Goal: Task Accomplishment & Management: Complete application form

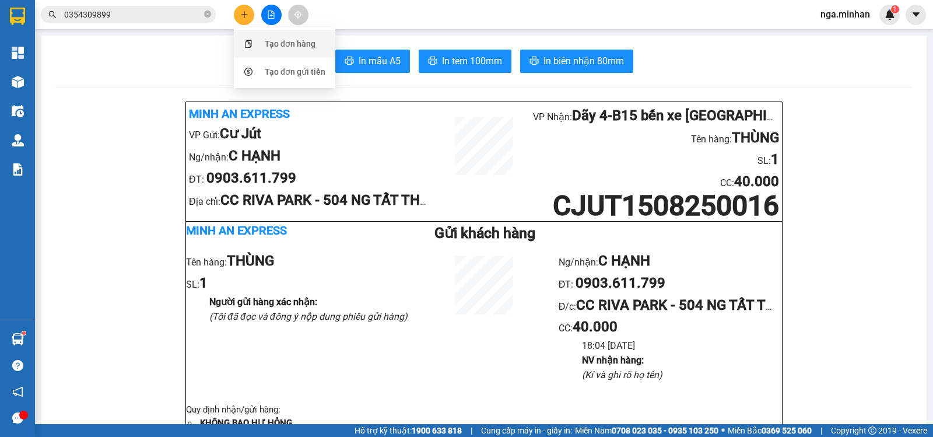
click at [274, 47] on div "Tạo đơn hàng" at bounding box center [290, 43] width 51 height 13
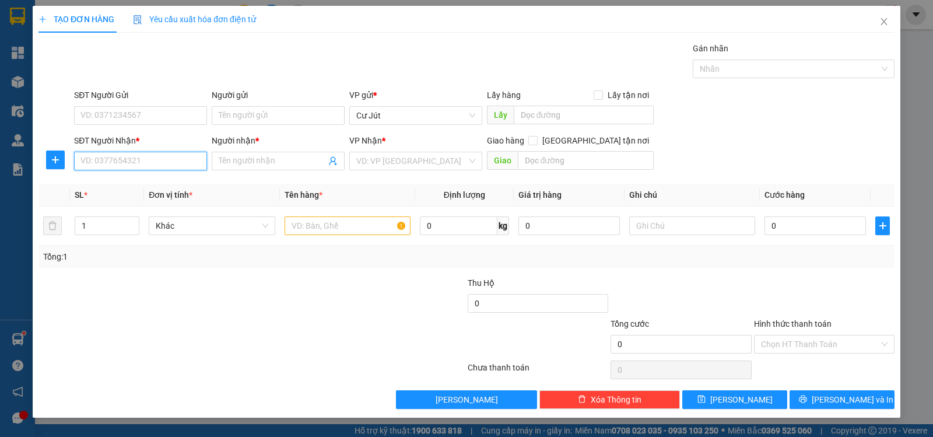
click at [167, 163] on input "SĐT Người Nhận *" at bounding box center [140, 161] width 133 height 19
type input "0379161053"
click at [135, 158] on input "0379161053" at bounding box center [140, 161] width 133 height 19
click at [180, 187] on div "0379161053 - [PERSON_NAME]" at bounding box center [140, 184] width 119 height 13
type input "XUÂN TRƯỜNG"
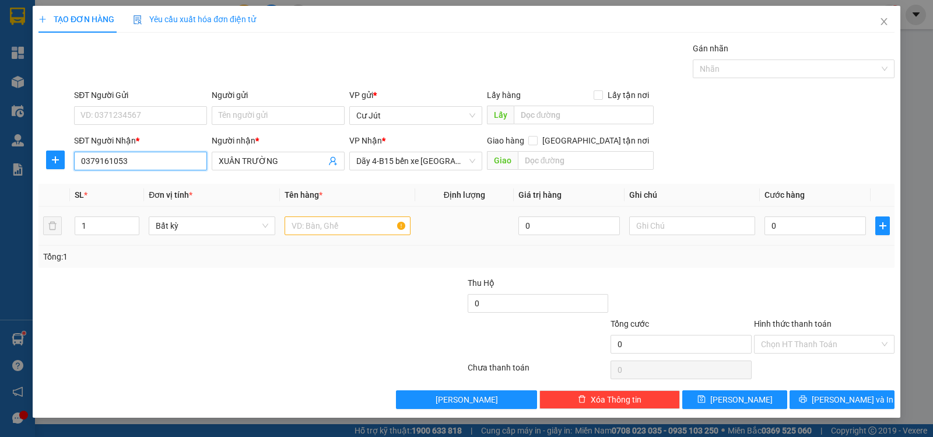
type input "0379161053"
click at [344, 228] on input "text" at bounding box center [348, 225] width 126 height 19
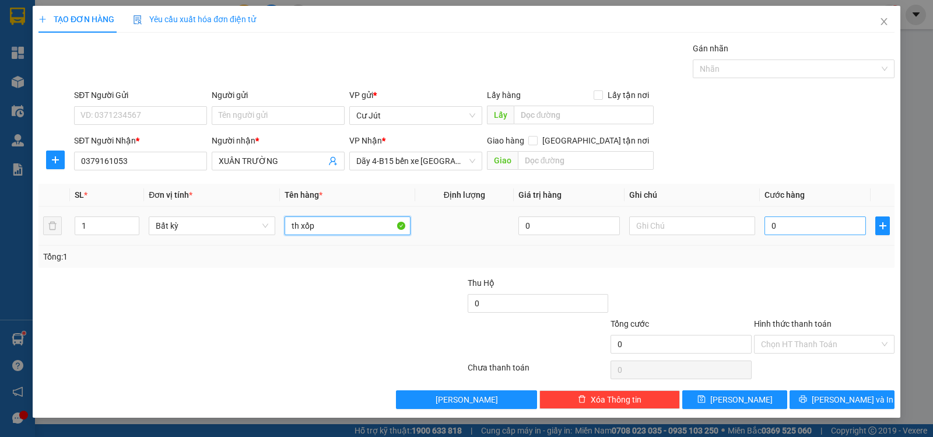
type input "th xốp"
click at [840, 229] on input "0" at bounding box center [816, 225] width 102 height 19
type input "4"
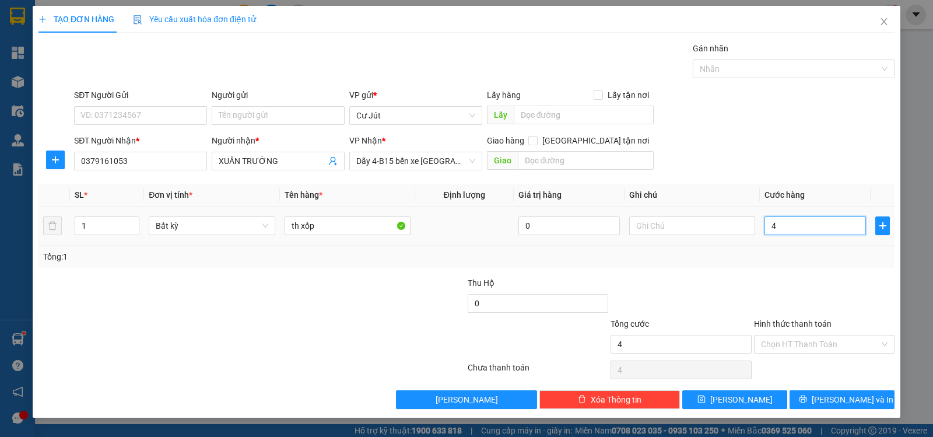
type input "40"
type input "40.000"
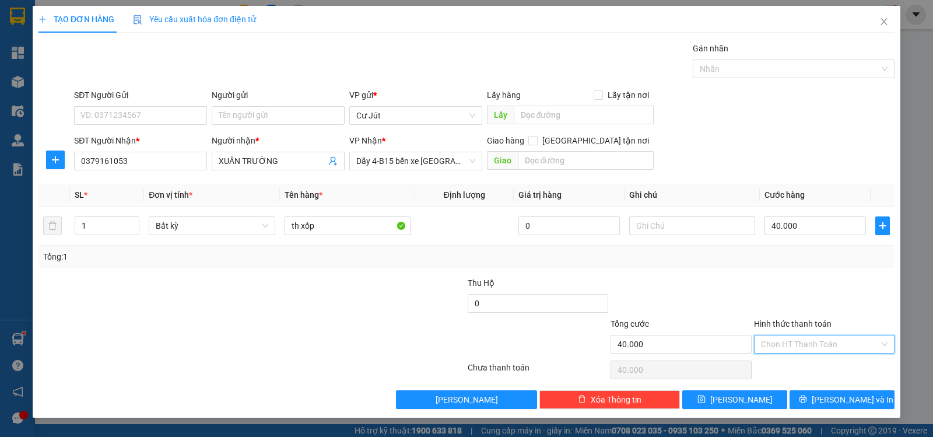
drag, startPoint x: 844, startPoint y: 342, endPoint x: 837, endPoint y: 361, distance: 20.2
click at [844, 343] on input "Hình thức thanh toán" at bounding box center [820, 344] width 118 height 18
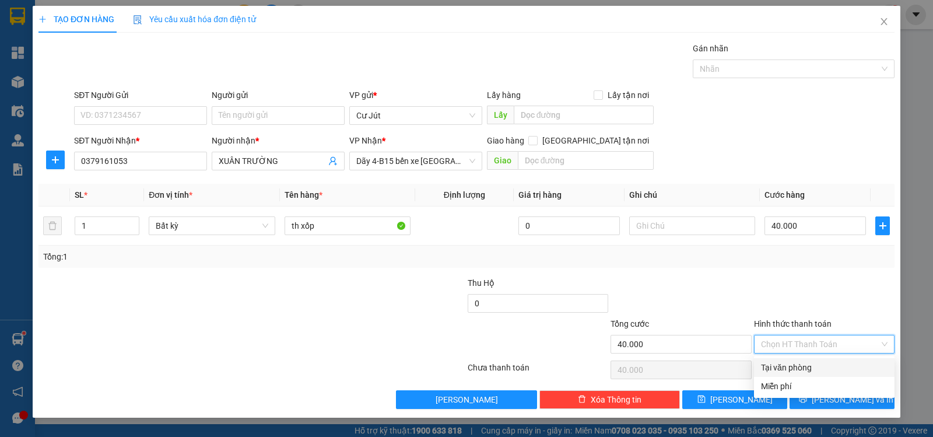
click at [837, 362] on div "Tại văn phòng" at bounding box center [824, 367] width 127 height 13
type input "0"
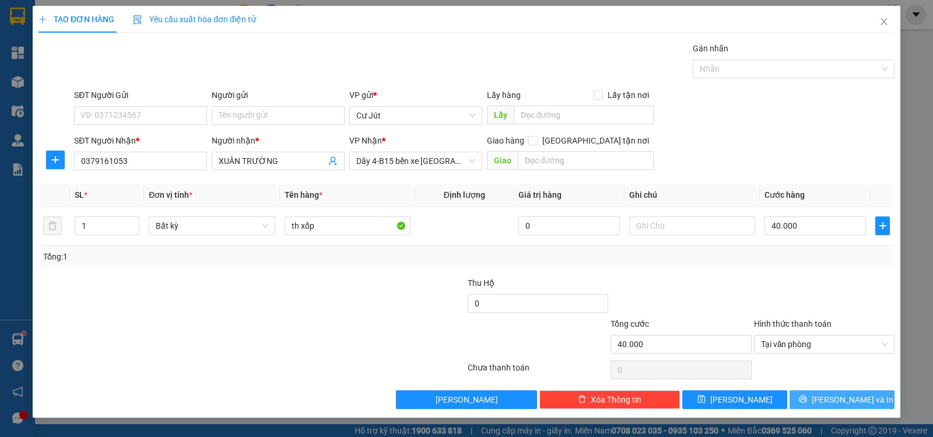
click at [873, 396] on button "[PERSON_NAME] và In" at bounding box center [842, 399] width 105 height 19
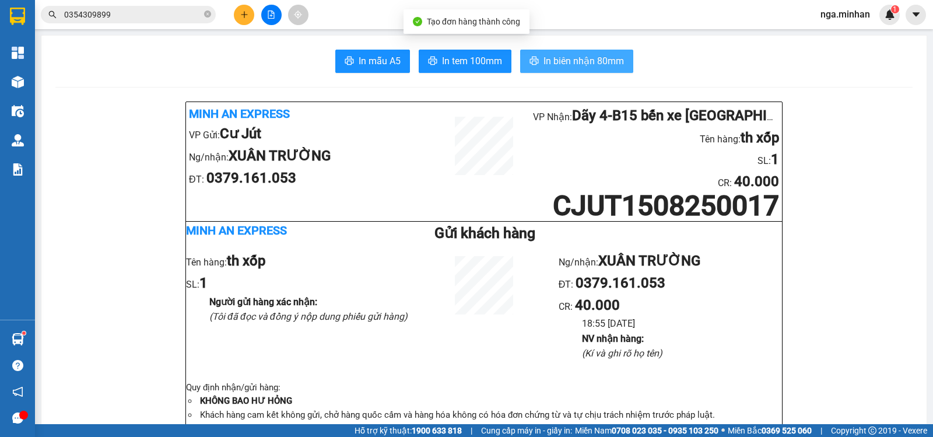
click at [550, 62] on span "In biên nhận 80mm" at bounding box center [584, 61] width 81 height 15
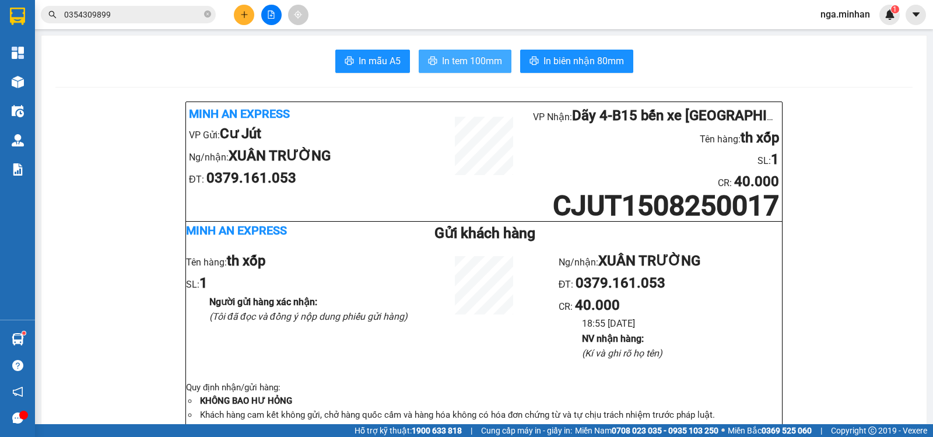
click at [479, 60] on span "In tem 100mm" at bounding box center [472, 61] width 60 height 15
